Goal: Task Accomplishment & Management: Use online tool/utility

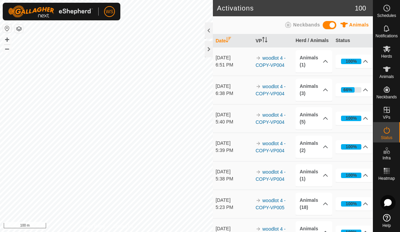
click at [362, 90] on p-accordion-header "66%" at bounding box center [353, 90] width 37 height 14
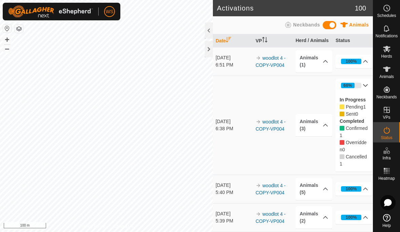
click at [364, 83] on icon at bounding box center [365, 85] width 5 height 5
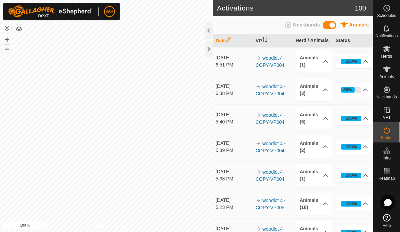
click at [326, 90] on icon at bounding box center [325, 89] width 5 height 5
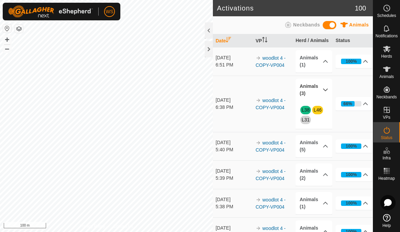
click at [364, 106] on p-accordion-header "66%" at bounding box center [353, 104] width 37 height 14
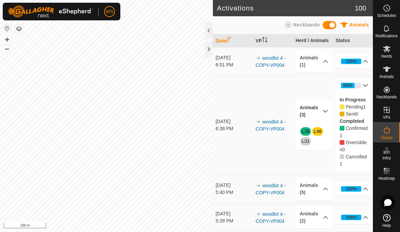
click at [324, 63] on icon at bounding box center [325, 61] width 5 height 5
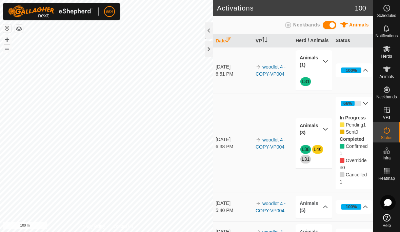
click at [326, 62] on icon at bounding box center [325, 61] width 5 height 5
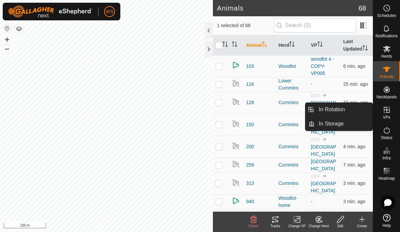
click at [342, 108] on span "In Rotation" at bounding box center [331, 109] width 26 height 8
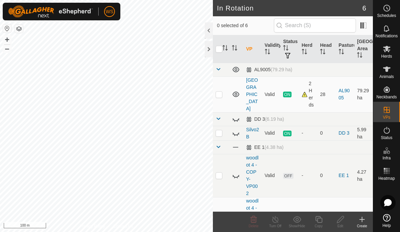
click at [240, 171] on icon at bounding box center [236, 175] width 8 height 8
click at [222, 172] on p-checkbox at bounding box center [218, 174] width 7 height 5
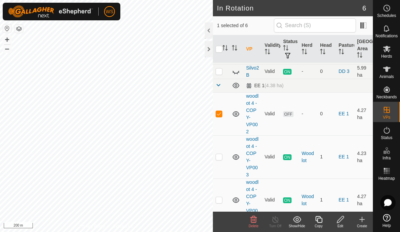
scroll to position [61, 0]
click at [223, 104] on td at bounding box center [221, 113] width 16 height 43
click at [221, 111] on p-checkbox at bounding box center [218, 113] width 7 height 5
click at [255, 219] on icon at bounding box center [253, 218] width 6 height 7
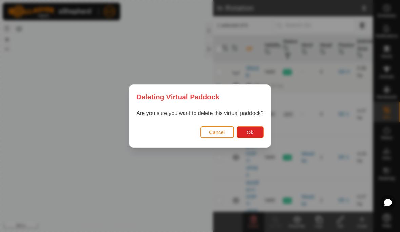
click at [256, 131] on button "Ok" at bounding box center [249, 132] width 27 height 12
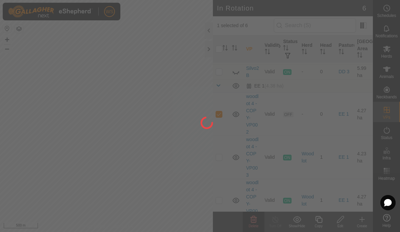
checkbox input "false"
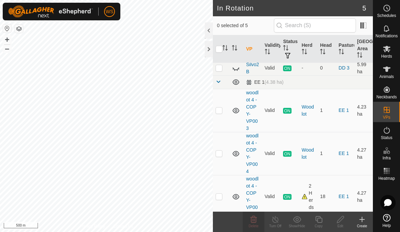
scroll to position [64, 0]
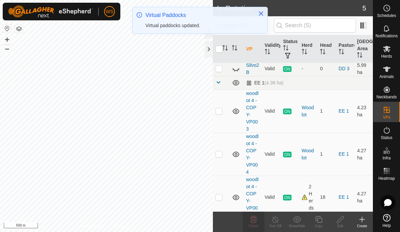
click at [223, 189] on td at bounding box center [221, 196] width 16 height 43
checkbox input "true"
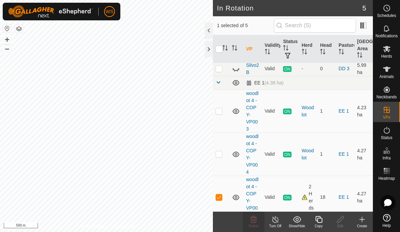
click at [323, 219] on icon at bounding box center [318, 219] width 8 height 8
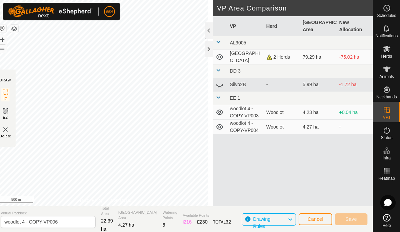
click at [319, 217] on span "Cancel" at bounding box center [315, 218] width 16 height 5
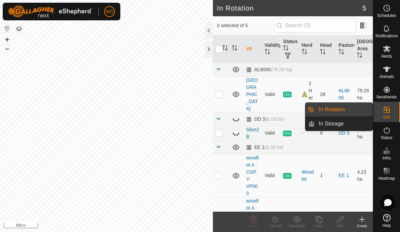
click at [347, 125] on link "In Storage" at bounding box center [343, 124] width 58 height 14
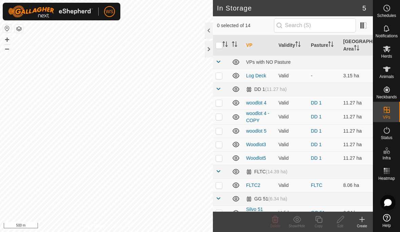
click at [221, 76] on p-checkbox at bounding box center [218, 75] width 7 height 5
click at [297, 219] on icon at bounding box center [297, 219] width 8 height 8
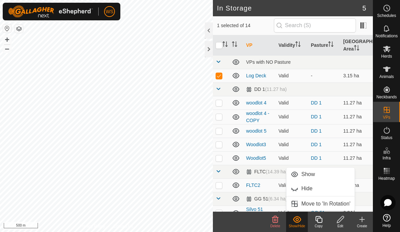
click at [336, 205] on span "Move to 'In Rotation'" at bounding box center [325, 204] width 49 height 8
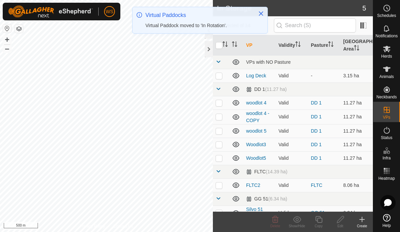
checkbox input "false"
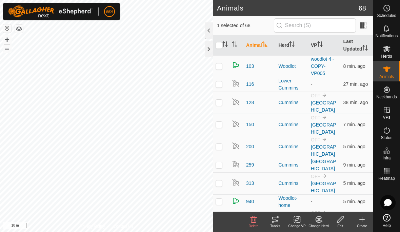
click at [319, 46] on icon "Activate to sort" at bounding box center [319, 43] width 5 height 5
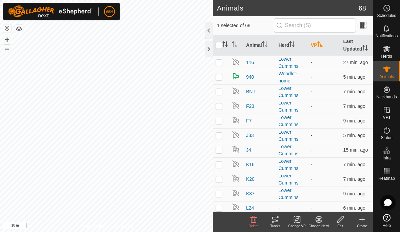
click at [323, 46] on icon "Activate to sort" at bounding box center [319, 43] width 5 height 5
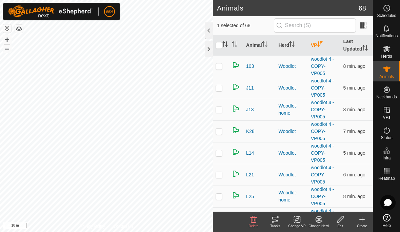
click at [221, 67] on p-checkbox at bounding box center [218, 65] width 7 height 5
checkbox input "true"
click at [220, 90] on p-checkbox at bounding box center [218, 87] width 7 height 5
checkbox input "true"
click at [221, 108] on p-checkbox at bounding box center [218, 109] width 7 height 5
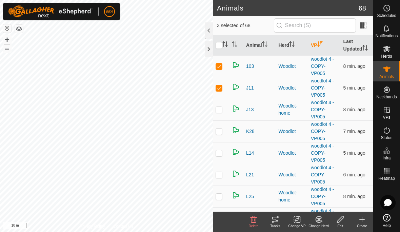
checkbox input "true"
click at [222, 130] on p-checkbox at bounding box center [218, 130] width 7 height 5
checkbox input "true"
click at [220, 154] on p-checkbox at bounding box center [218, 152] width 7 height 5
checkbox input "true"
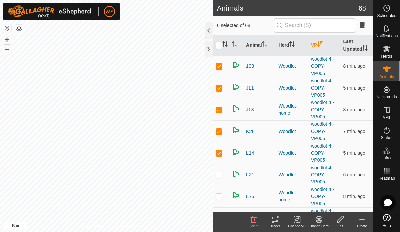
click at [220, 173] on p-checkbox at bounding box center [218, 174] width 7 height 5
checkbox input "true"
click at [221, 194] on p-checkbox at bounding box center [218, 195] width 7 height 5
checkbox input "true"
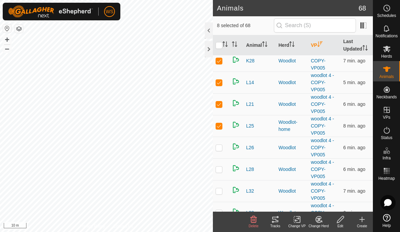
scroll to position [73, 0]
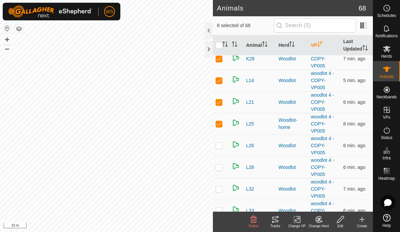
click at [220, 146] on p-checkbox at bounding box center [218, 145] width 7 height 5
checkbox input "true"
click at [218, 167] on p-checkbox at bounding box center [218, 166] width 7 height 5
checkbox input "true"
click at [221, 188] on p-checkbox at bounding box center [218, 188] width 7 height 5
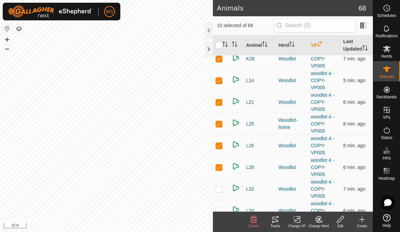
checkbox input "true"
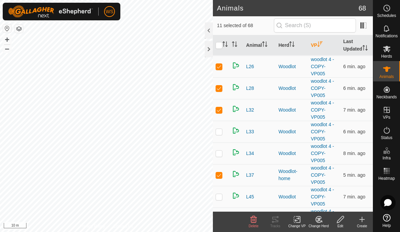
scroll to position [153, 0]
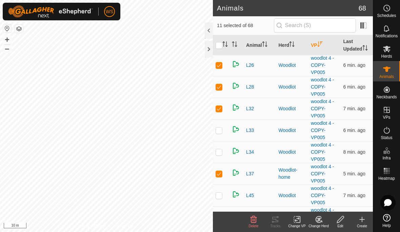
click at [222, 130] on p-checkbox at bounding box center [218, 129] width 7 height 5
checkbox input "true"
click at [221, 151] on p-checkbox at bounding box center [218, 151] width 7 height 5
checkbox input "true"
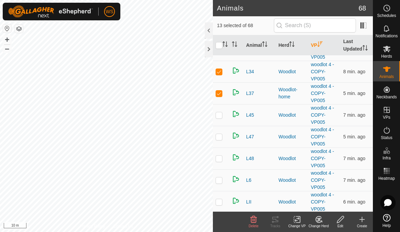
scroll to position [234, 0]
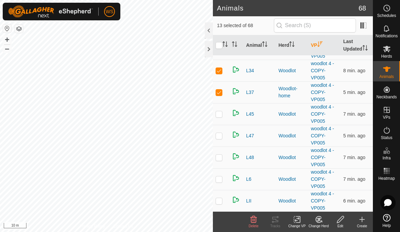
click at [223, 116] on td at bounding box center [221, 114] width 16 height 22
checkbox input "true"
click at [222, 135] on td at bounding box center [221, 136] width 16 height 22
checkbox input "true"
click at [221, 158] on p-checkbox at bounding box center [218, 156] width 7 height 5
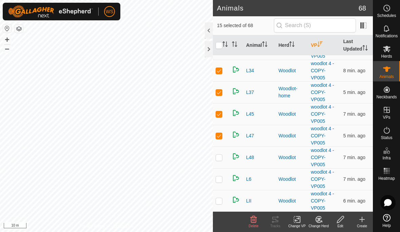
checkbox input "true"
click at [223, 178] on td at bounding box center [221, 179] width 16 height 22
checkbox input "true"
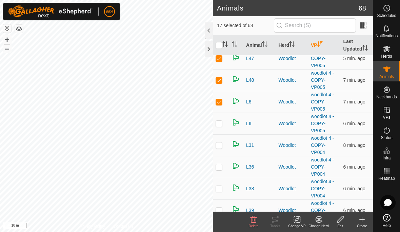
scroll to position [312, 0]
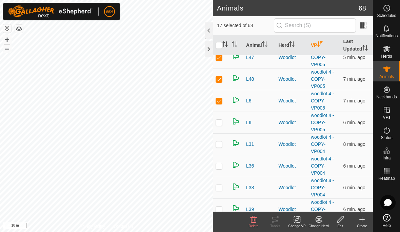
click at [223, 126] on td at bounding box center [221, 122] width 16 height 22
checkbox input "true"
click at [223, 143] on td at bounding box center [221, 144] width 16 height 22
click at [222, 141] on p-checkbox at bounding box center [218, 143] width 7 height 5
checkbox input "false"
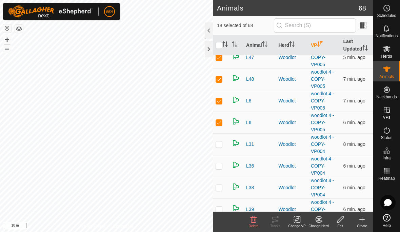
click at [221, 166] on p-checkbox at bounding box center [218, 165] width 7 height 5
checkbox input "true"
click at [296, 222] on icon at bounding box center [297, 219] width 8 height 8
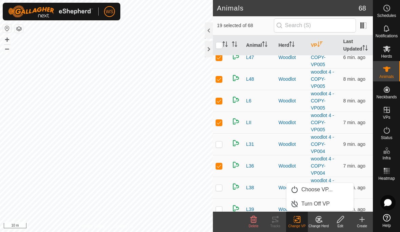
click at [317, 204] on span "Turn Off VP" at bounding box center [315, 204] width 28 height 8
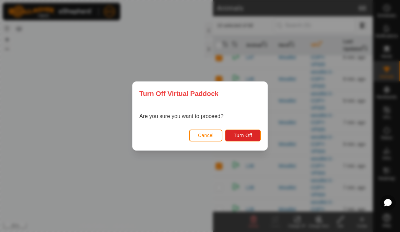
click at [247, 135] on span "Turn Off" at bounding box center [242, 134] width 19 height 5
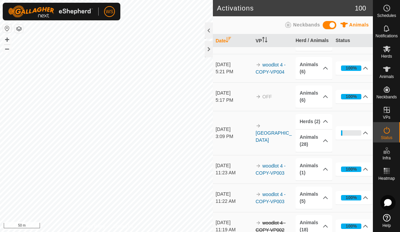
scroll to position [193, 0]
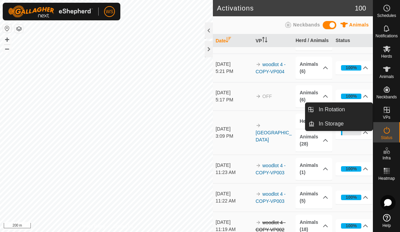
click at [342, 110] on span "In Rotation" at bounding box center [331, 109] width 26 height 8
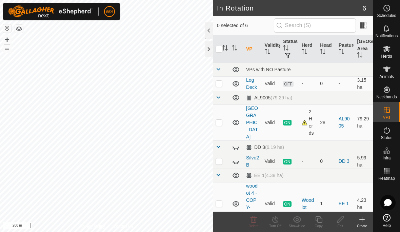
click at [237, 84] on icon at bounding box center [236, 84] width 8 height 8
click at [221, 83] on p-checkbox at bounding box center [218, 83] width 7 height 5
click at [300, 219] on icon at bounding box center [297, 219] width 8 height 6
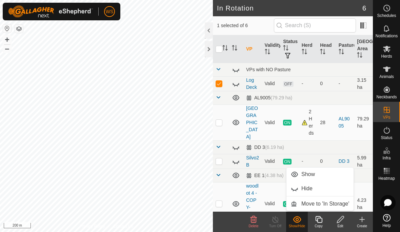
click at [332, 203] on span "Move to 'In Storage'" at bounding box center [325, 204] width 48 height 8
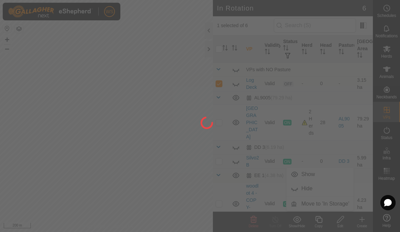
checkbox input "false"
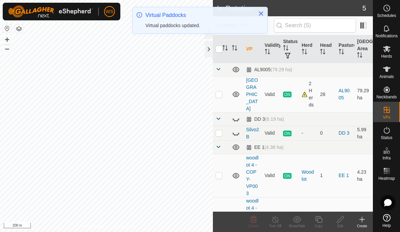
click at [307, 90] on div "2 Herds" at bounding box center [308, 94] width 13 height 28
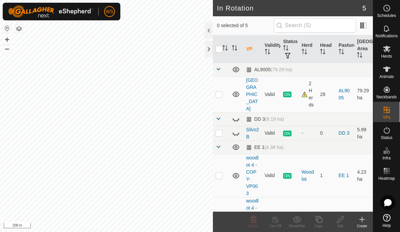
click at [303, 93] on div "2 Herds" at bounding box center [308, 94] width 13 height 28
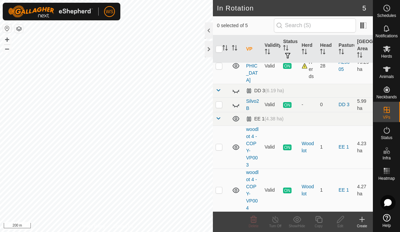
scroll to position [29, 0]
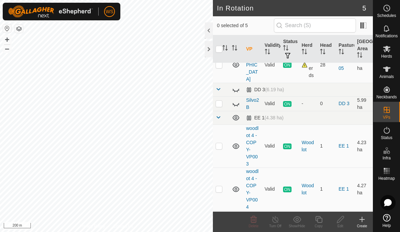
click at [222, 96] on td at bounding box center [221, 103] width 16 height 15
click at [300, 219] on icon at bounding box center [297, 219] width 8 height 8
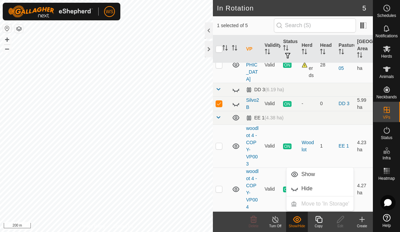
click at [220, 101] on p-checkbox at bounding box center [218, 103] width 7 height 5
checkbox input "false"
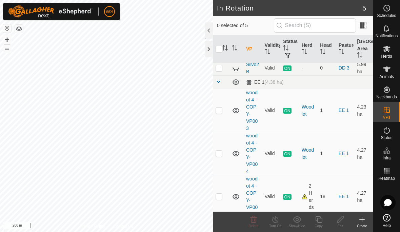
scroll to position [64, 0]
click at [222, 151] on p-checkbox at bounding box center [218, 153] width 7 height 5
checkbox input "true"
click at [318, 220] on icon at bounding box center [318, 219] width 8 height 8
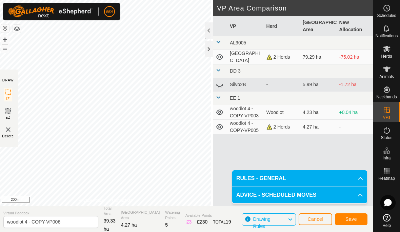
click at [353, 219] on span "Save" at bounding box center [351, 218] width 12 height 5
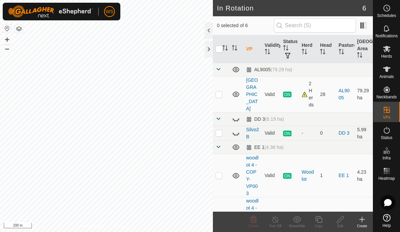
click at [239, 171] on icon at bounding box center [236, 175] width 8 height 8
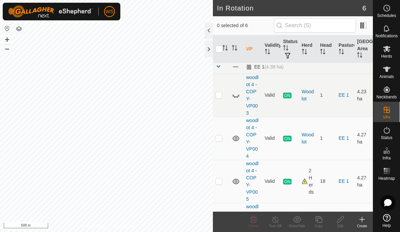
scroll to position [83, 0]
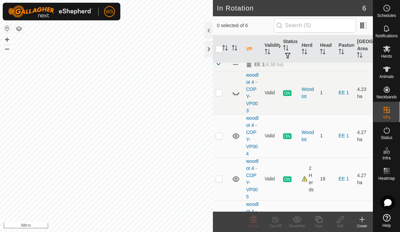
click at [222, 176] on p-checkbox at bounding box center [218, 178] width 7 height 5
click at [220, 176] on p-checkbox at bounding box center [218, 178] width 7 height 5
checkbox input "false"
click at [236, 175] on icon at bounding box center [236, 179] width 8 height 8
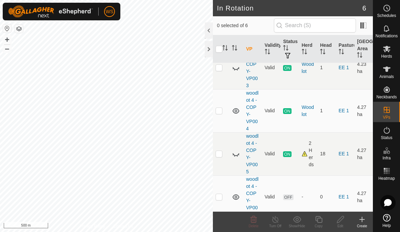
scroll to position [107, 0]
click at [221, 194] on p-checkbox at bounding box center [218, 196] width 7 height 5
click at [222, 194] on p-checkbox at bounding box center [218, 196] width 7 height 5
checkbox input "false"
click at [387, 73] on icon at bounding box center [387, 69] width 8 height 8
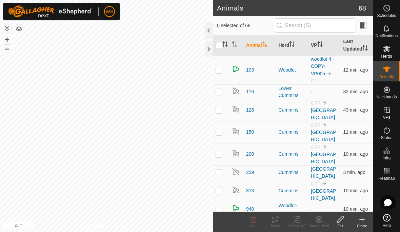
click at [320, 44] on icon "Activate to sort" at bounding box center [319, 43] width 5 height 5
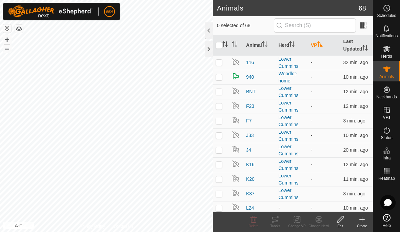
click at [321, 42] on icon "Activate to sort" at bounding box center [319, 43] width 5 height 5
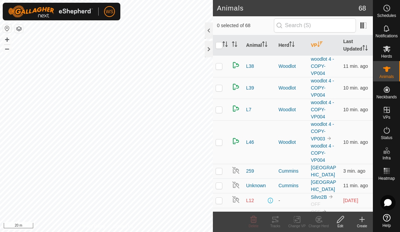
scroll to position [577, 0]
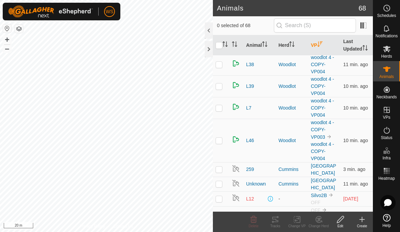
click at [222, 86] on p-checkbox at bounding box center [218, 85] width 7 height 5
checkbox input "true"
click at [222, 106] on p-checkbox at bounding box center [218, 107] width 7 height 5
checkbox input "true"
click at [223, 139] on td at bounding box center [221, 140] width 16 height 43
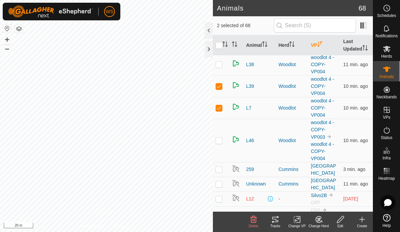
checkbox input "true"
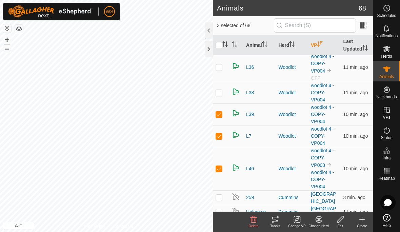
scroll to position [548, 0]
click at [220, 94] on p-checkbox at bounding box center [218, 92] width 7 height 5
checkbox input "true"
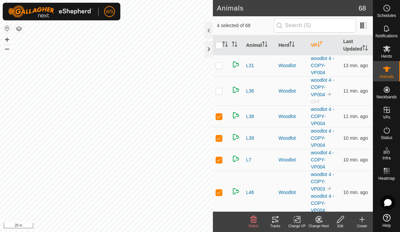
scroll to position [524, 0]
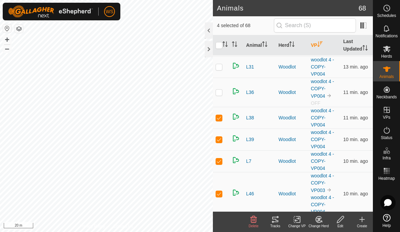
click at [222, 92] on p-checkbox at bounding box center [218, 91] width 7 height 5
click at [222, 90] on p-checkbox at bounding box center [218, 91] width 7 height 5
checkbox input "false"
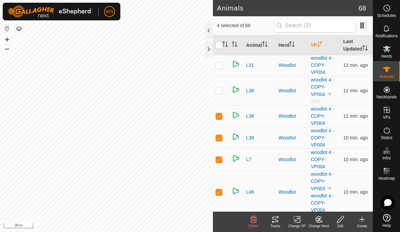
checkbox input "true"
checkbox input "false"
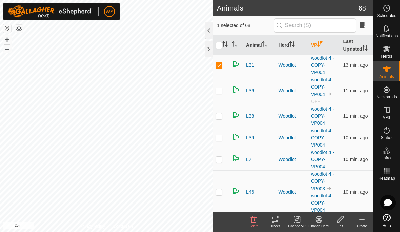
click at [218, 157] on p-checkbox at bounding box center [218, 159] width 7 height 5
checkbox input "true"
click at [222, 191] on td at bounding box center [221, 191] width 16 height 43
checkbox input "true"
click at [220, 136] on p-checkbox at bounding box center [218, 137] width 7 height 5
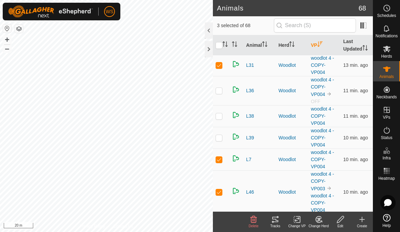
checkbox input "true"
click at [223, 116] on td at bounding box center [221, 116] width 16 height 22
checkbox input "true"
click at [297, 218] on icon at bounding box center [296, 219] width 5 height 4
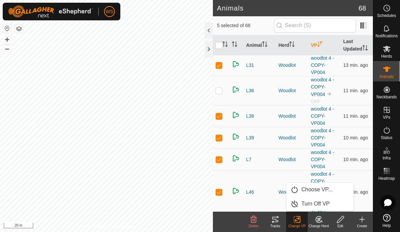
click at [324, 189] on span "Choose VP..." at bounding box center [316, 189] width 31 height 8
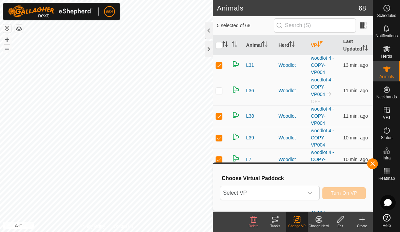
click at [316, 193] on div "dropdown trigger" at bounding box center [310, 193] width 14 height 14
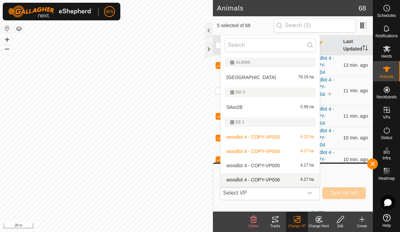
click at [282, 177] on div "woodlot 4 - COPY-VP006 4.27 ha" at bounding box center [270, 179] width 91 height 8
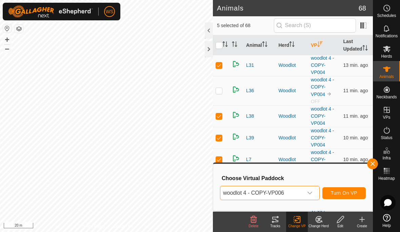
click at [349, 190] on span "Turn On VP" at bounding box center [344, 192] width 26 height 5
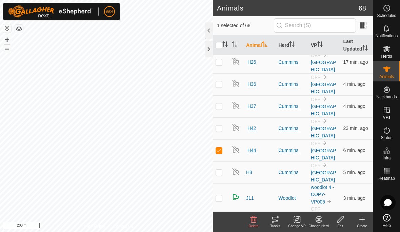
scroll to position [298, 0]
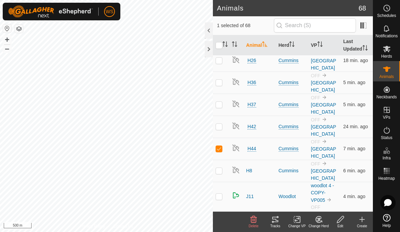
click at [277, 226] on div "Tracks" at bounding box center [275, 225] width 22 height 5
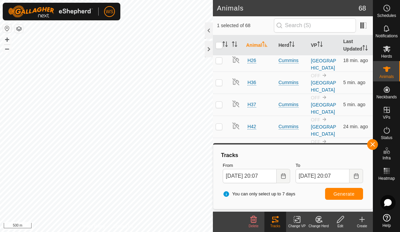
checkbox input "true"
checkbox input "false"
click at [275, 221] on icon at bounding box center [275, 219] width 8 height 8
click at [275, 226] on div "Tracks" at bounding box center [275, 225] width 22 height 5
click at [374, 149] on button "button" at bounding box center [372, 144] width 11 height 11
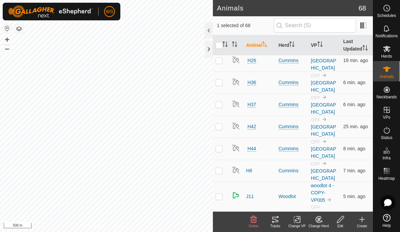
click at [277, 221] on icon at bounding box center [275, 219] width 8 height 8
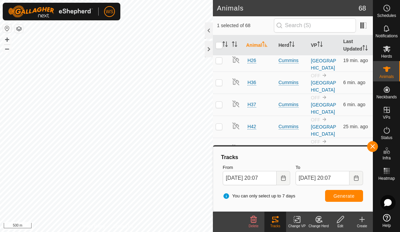
checkbox input "false"
checkbox input "true"
click at [277, 227] on div "Tracks" at bounding box center [275, 225] width 22 height 5
click at [372, 148] on span "button" at bounding box center [372, 146] width 5 height 5
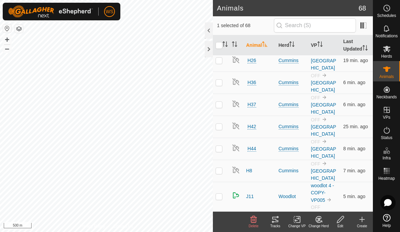
click at [275, 224] on div "Tracks" at bounding box center [275, 225] width 22 height 5
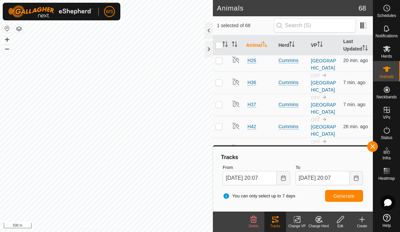
checkbox input "true"
checkbox input "false"
click at [277, 218] on icon at bounding box center [275, 219] width 8 height 8
click at [370, 144] on span "button" at bounding box center [372, 146] width 5 height 5
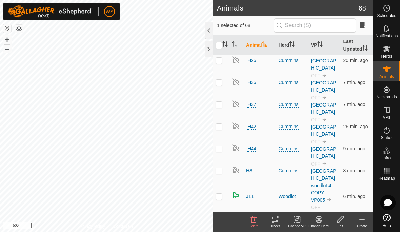
click at [275, 226] on div "Tracks" at bounding box center [275, 225] width 22 height 5
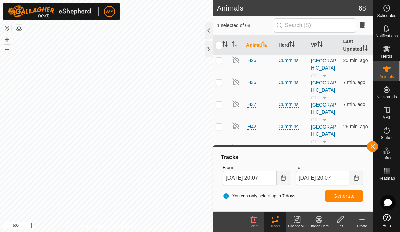
checkbox input "false"
checkbox input "true"
click at [346, 199] on button "Generate" at bounding box center [344, 196] width 38 height 12
checkbox input "true"
checkbox input "false"
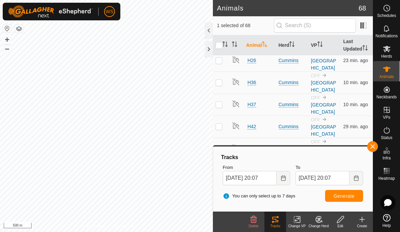
click at [349, 197] on span "Generate" at bounding box center [343, 195] width 21 height 5
click at [278, 226] on div "Tracks" at bounding box center [275, 225] width 22 height 5
click at [344, 197] on span "Generate" at bounding box center [343, 195] width 21 height 5
click at [377, 146] on button "button" at bounding box center [372, 146] width 11 height 11
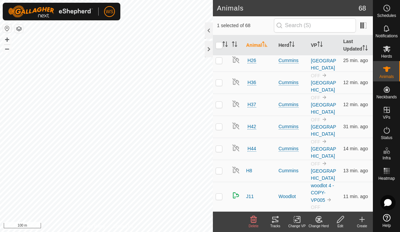
checkbox input "false"
checkbox input "true"
click at [273, 225] on div "Tracks" at bounding box center [275, 225] width 22 height 5
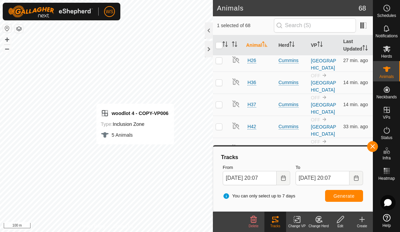
click at [169, 122] on div "woodlot 4 - COPY-VP006 Type: Inclusion Zone 5 Animals" at bounding box center [135, 124] width 78 height 41
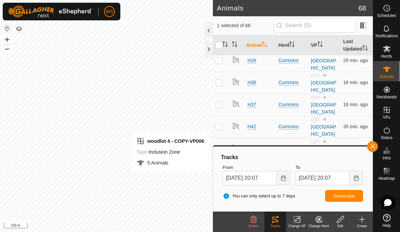
click at [373, 146] on span "button" at bounding box center [372, 146] width 5 height 5
